Goal: Task Accomplishment & Management: Use online tool/utility

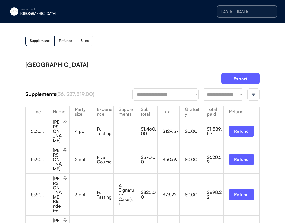
drag, startPoint x: 180, startPoint y: 73, endPoint x: 250, endPoint y: 74, distance: 70.1
click at [180, 73] on div "Export" at bounding box center [142, 81] width 234 height 16
click at [247, 78] on button "Export" at bounding box center [240, 78] width 38 height 11
click at [35, 12] on div "[GEOGRAPHIC_DATA]" at bounding box center [52, 14] width 64 height 4
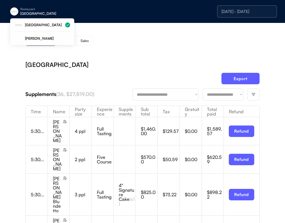
click at [25, 12] on div "[GEOGRAPHIC_DATA]" at bounding box center [52, 14] width 64 height 4
click at [36, 41] on div "[PERSON_NAME]" at bounding box center [42, 38] width 56 height 13
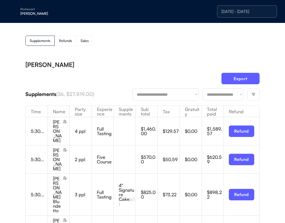
click at [183, 45] on div "Supplements Refunds Sales" at bounding box center [142, 41] width 234 height 10
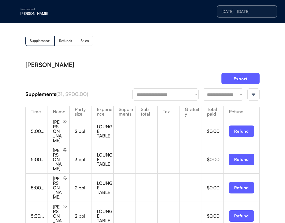
click at [253, 96] on img at bounding box center [253, 94] width 5 height 5
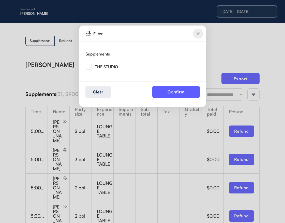
click at [88, 67] on img at bounding box center [89, 67] width 6 height 6
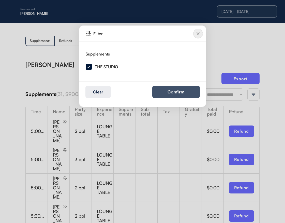
click at [173, 92] on button "Confirm" at bounding box center [176, 92] width 48 height 12
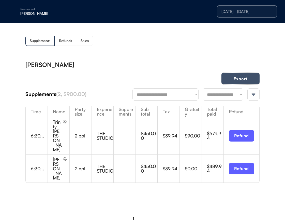
drag, startPoint x: 248, startPoint y: 80, endPoint x: 232, endPoint y: 89, distance: 18.4
click at [248, 80] on button "Export" at bounding box center [240, 78] width 38 height 11
